Goal: Task Accomplishment & Management: Use online tool/utility

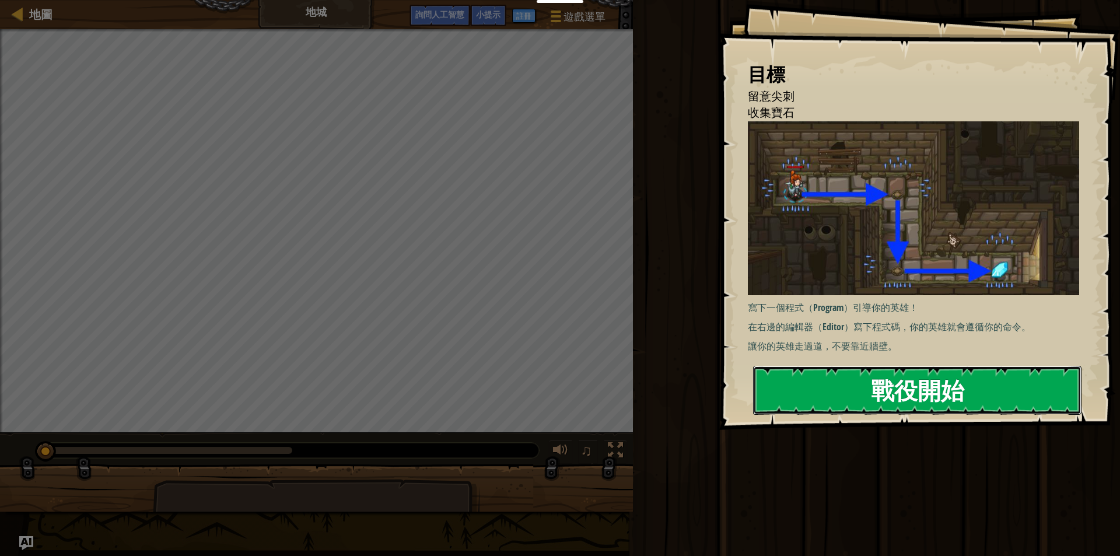
click at [916, 377] on font "戰役開始" at bounding box center [917, 389] width 93 height 31
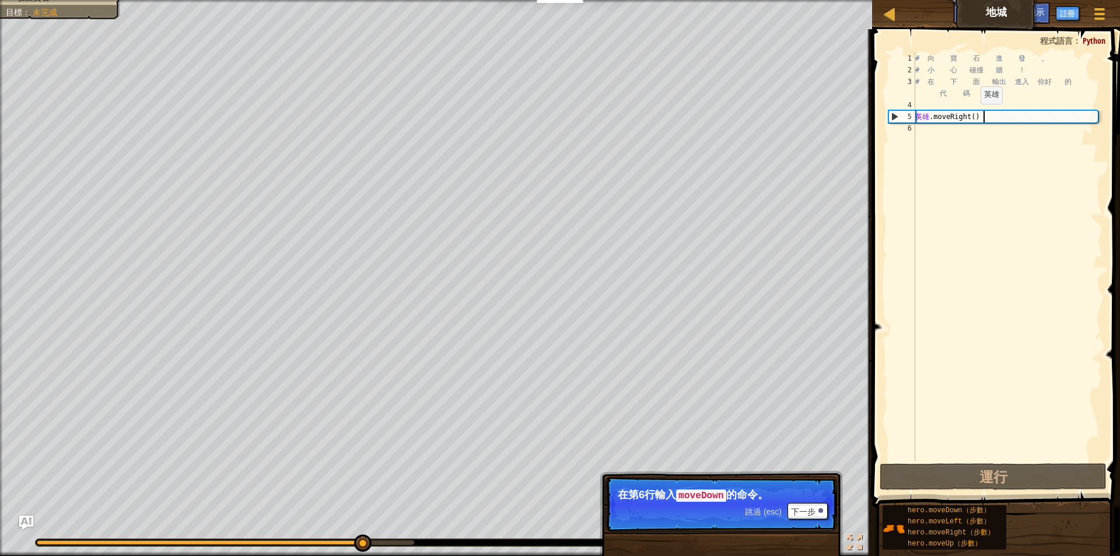
click at [978, 115] on div "# 向 寶 石 進 發 。 # 小 心 碰撞 牆 ！ # 在 下 面 輸出 進入 你好 的 代 碼 。 英雄 .moveRight ( )" at bounding box center [1008, 268] width 190 height 432
type textarea "hero.moveRight()"
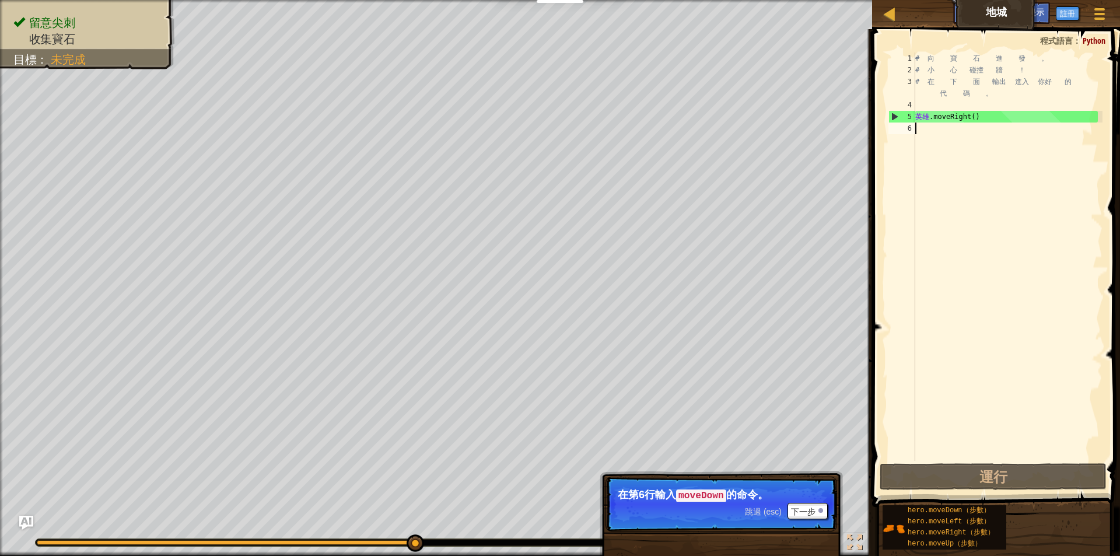
click at [915, 132] on div "# 向 寶 石 進 發 。 # 小 心 碰撞 牆 ！ # 在 下 面 輸出 進入 你好 的 代 碼 。 英雄 .moveRight ( )" at bounding box center [1008, 268] width 190 height 432
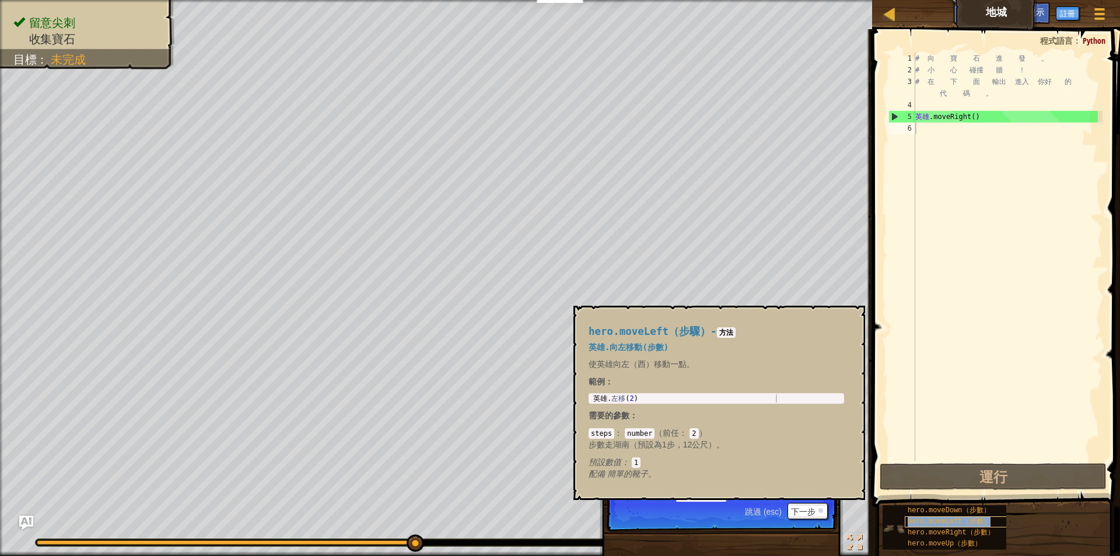
click at [961, 525] on font "hero.moveLeft（步數）" at bounding box center [948, 521] width 83 height 8
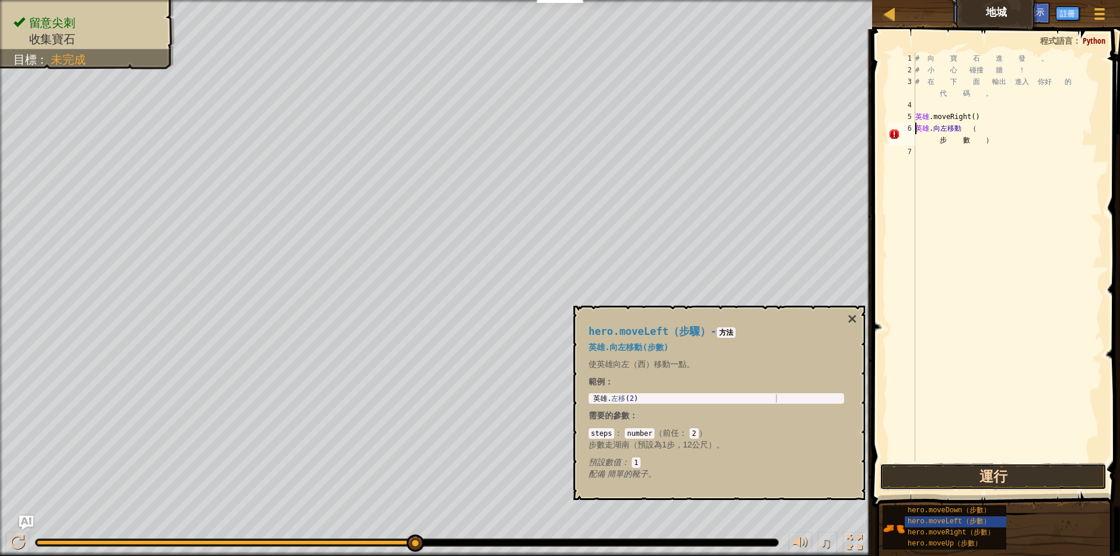
click at [1019, 477] on button "運行" at bounding box center [992, 476] width 227 height 27
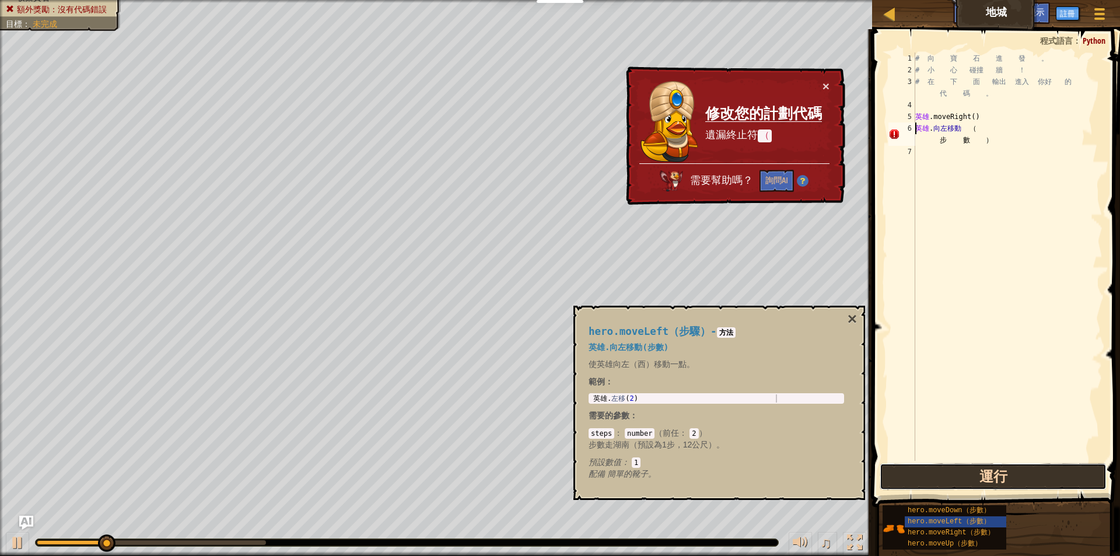
click at [1019, 479] on button "運行" at bounding box center [992, 476] width 227 height 27
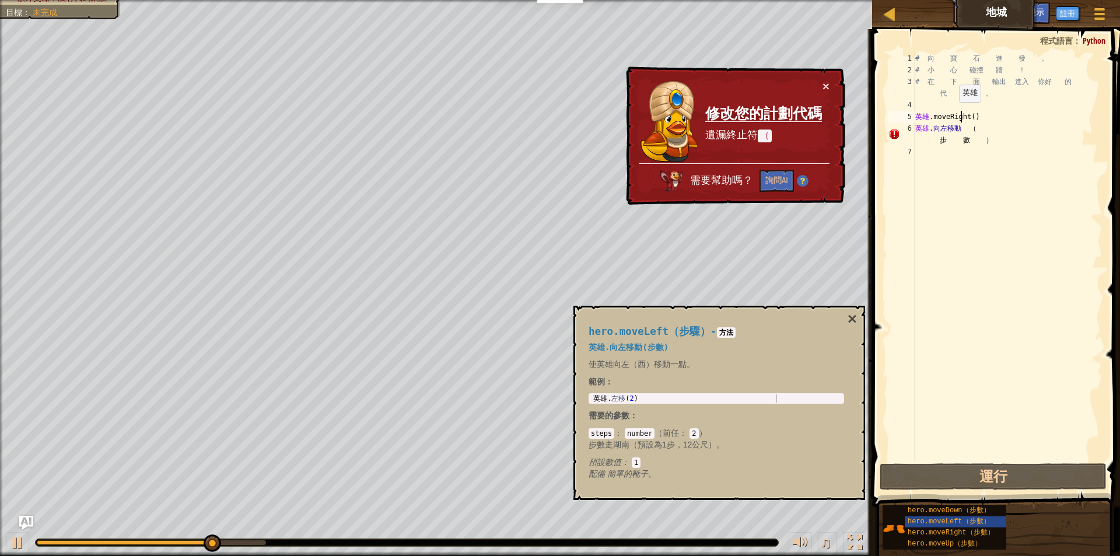
click at [956, 114] on div "# 向 寶 石 進 發 。 # 小 心 碰撞 牆 ！ # 在 下 面 輸出 進入 你好 的 代 碼 。 英雄 .moveRight ( ) 英雄 . 向左移動…" at bounding box center [1008, 268] width 190 height 432
click at [976, 118] on div "# 向 寶 石 進 發 。 # 小 心 碰撞 牆 ！ # 在 下 面 輸出 進入 你好 的 代 碼 。 英雄 .moveRight ( ) 英雄 . 向左移動…" at bounding box center [1008, 268] width 190 height 432
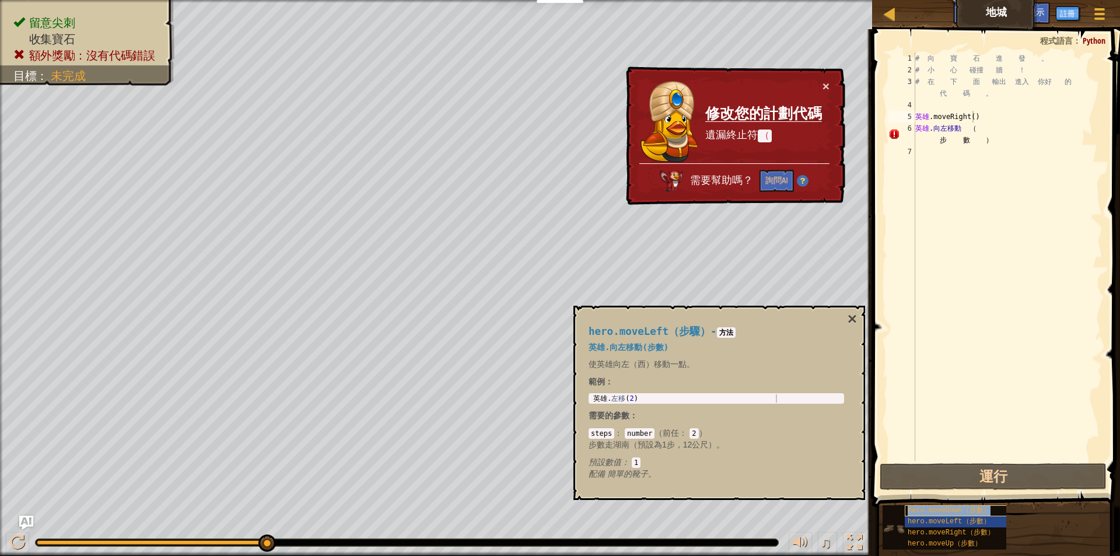
click at [933, 509] on font "hero.moveDown（步數）" at bounding box center [948, 510] width 83 height 8
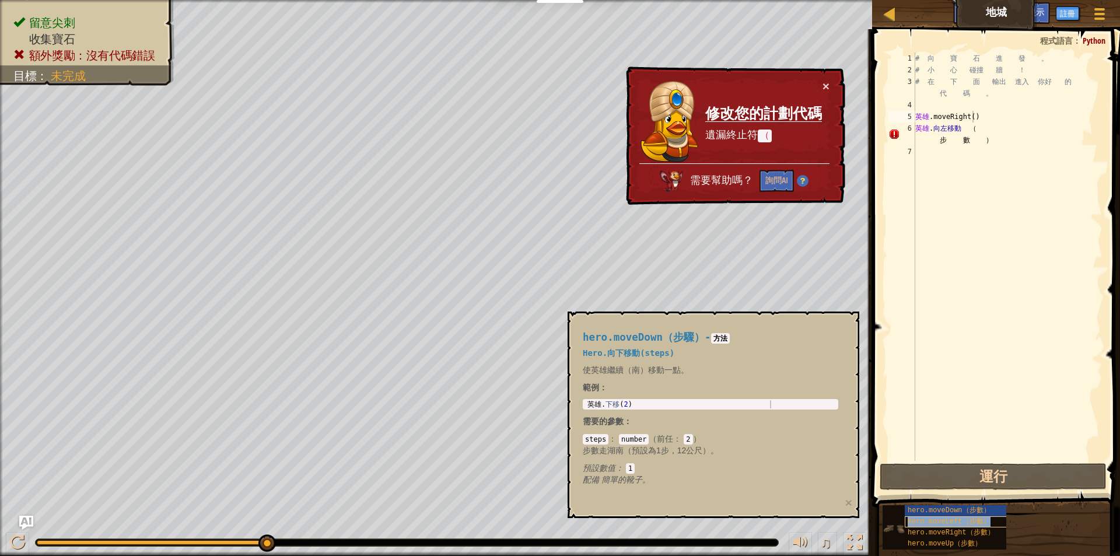
click at [939, 523] on font "hero.moveLeft（步數）" at bounding box center [948, 521] width 83 height 8
click at [940, 530] on font "hero.moveRight（步數）" at bounding box center [950, 532] width 87 height 8
click at [942, 539] on div "hero.moveUp（步數）" at bounding box center [961, 543] width 112 height 11
click at [940, 533] on font "hero.moveRight（步數）" at bounding box center [950, 532] width 87 height 8
type textarea "hero.moveRight（步數）hero.moveLeft（步數）"
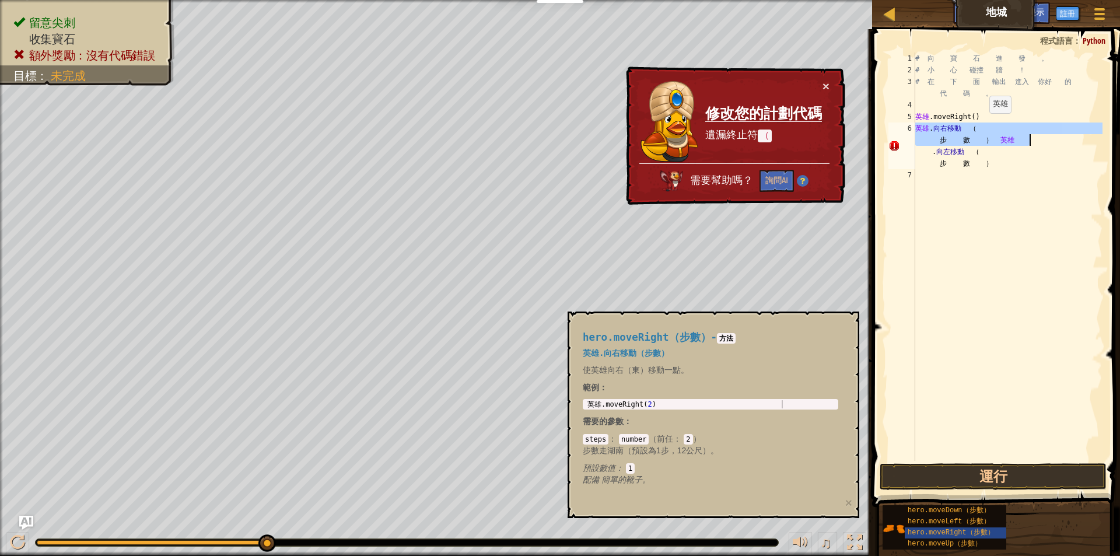
click at [987, 125] on div "# 向 寶 石 進 發 。 # 小 心 碰撞 牆 ！ # 在 下 面 輸出 進入 你好 的 代 碼 。 英雄 .moveRight ( ) 英雄 . 向右移動…" at bounding box center [1008, 256] width 190 height 408
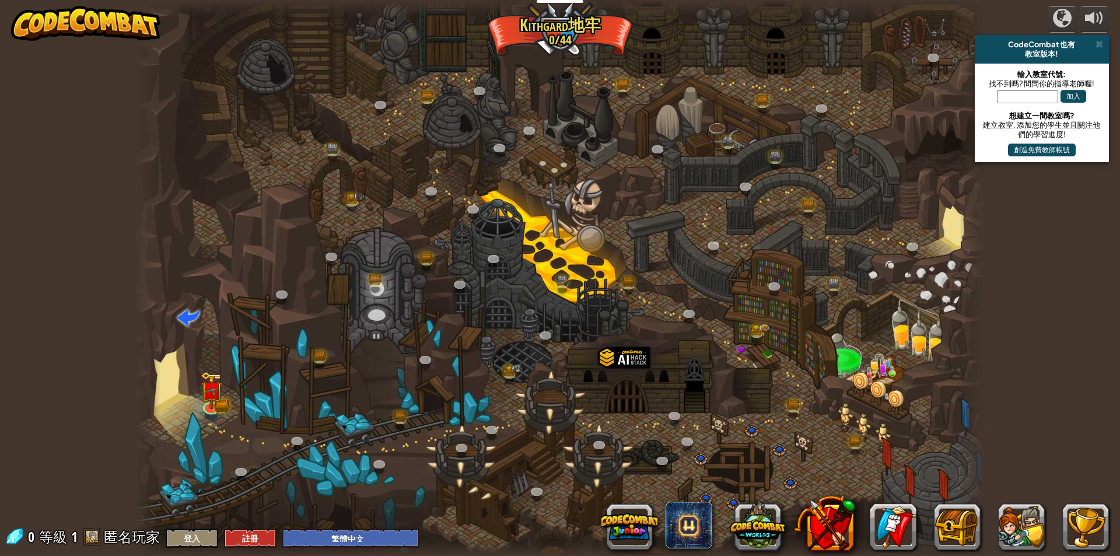
select select "zh-HANT"
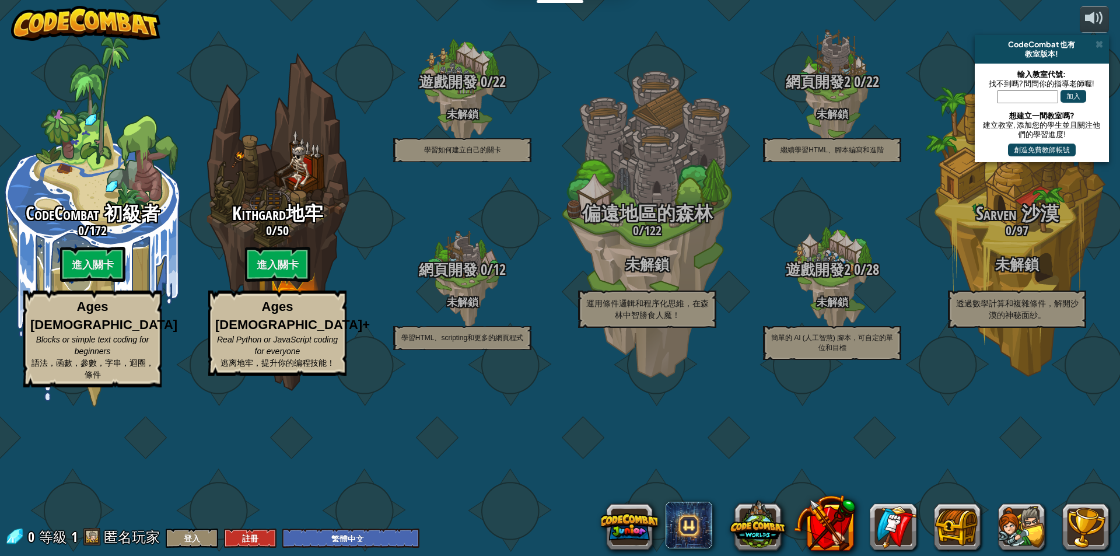
select select "zh-HANT"
